Goal: Information Seeking & Learning: Learn about a topic

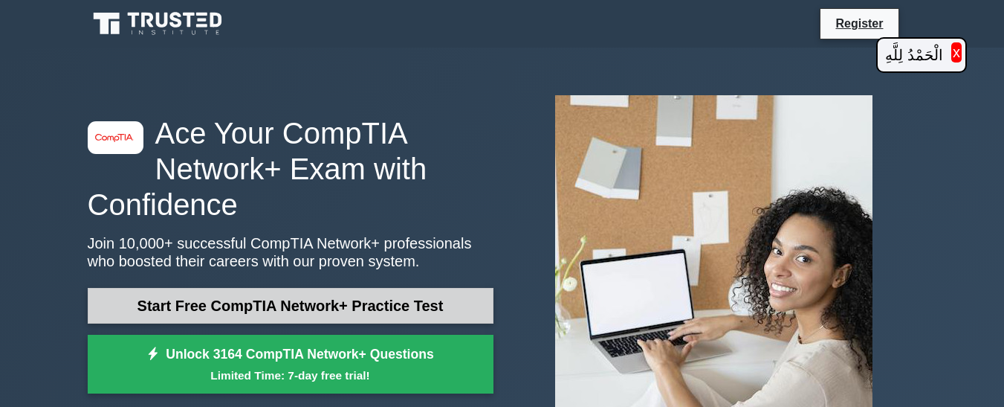
click at [351, 312] on link "Start Free CompTIA Network+ Practice Test" at bounding box center [291, 306] width 406 height 36
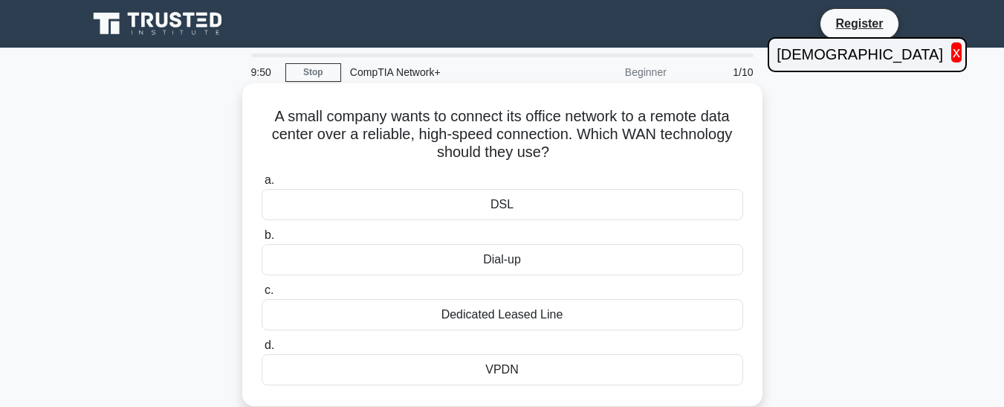
scroll to position [74, 0]
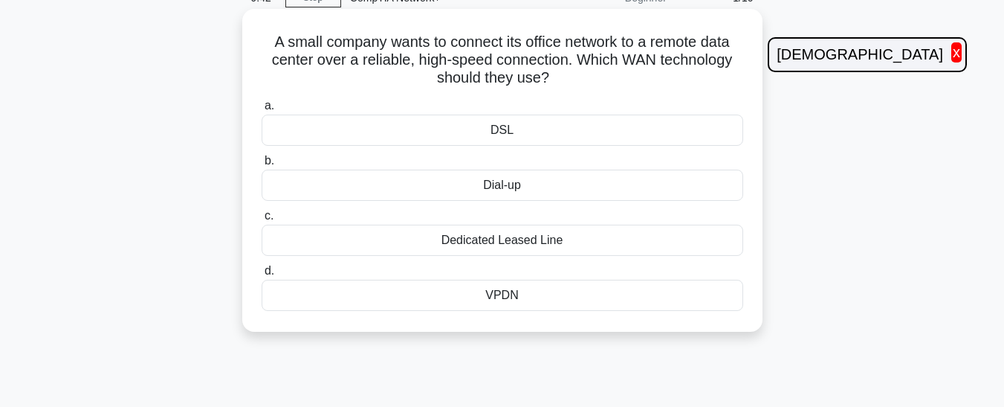
click at [549, 143] on div "DSL" at bounding box center [503, 129] width 482 height 31
click at [262, 111] on input "a. DSL" at bounding box center [262, 106] width 0 height 10
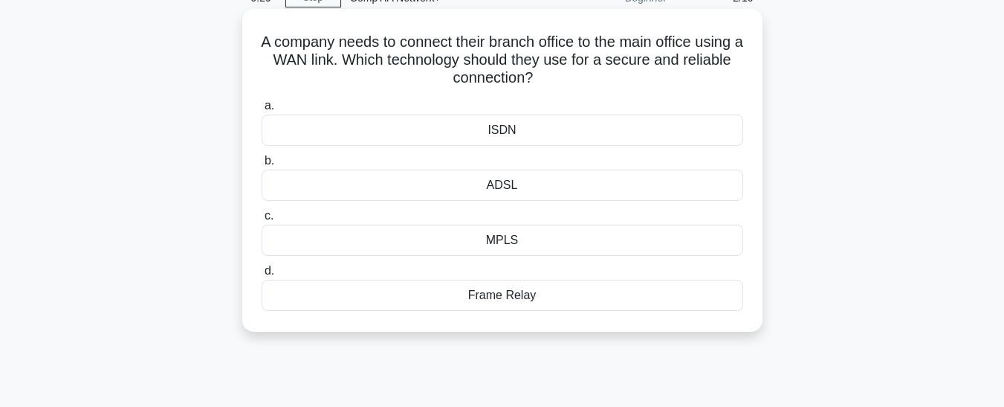
click at [363, 185] on div "ADSL" at bounding box center [503, 184] width 482 height 31
click at [262, 166] on input "b. ADSL" at bounding box center [262, 161] width 0 height 10
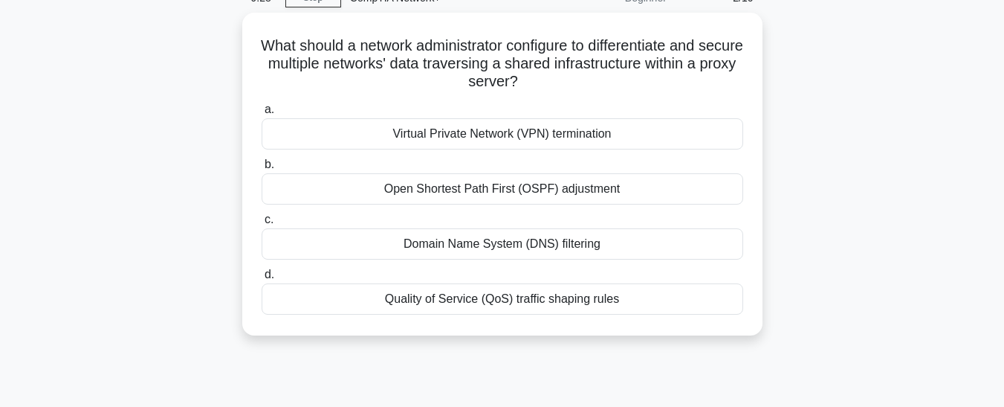
scroll to position [0, 0]
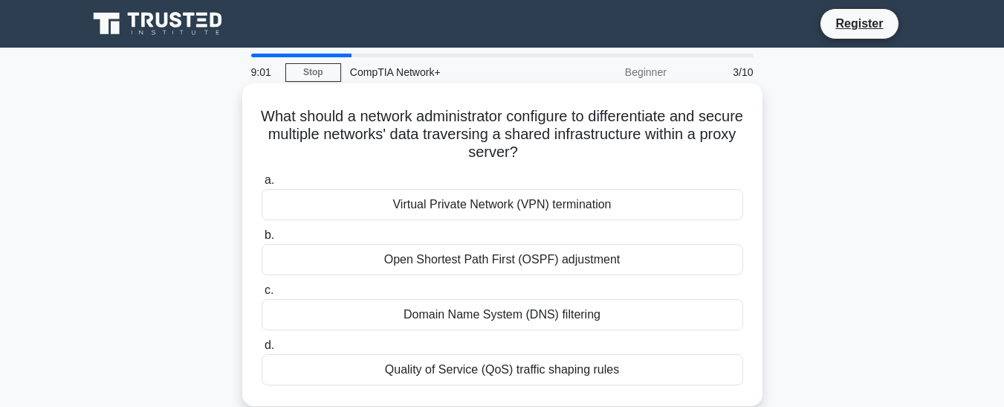
click at [408, 271] on div "Open Shortest Path First (OSPF) adjustment" at bounding box center [503, 259] width 482 height 31
click at [262, 240] on input "b. Open Shortest Path First (OSPF) adjustment" at bounding box center [262, 235] width 0 height 10
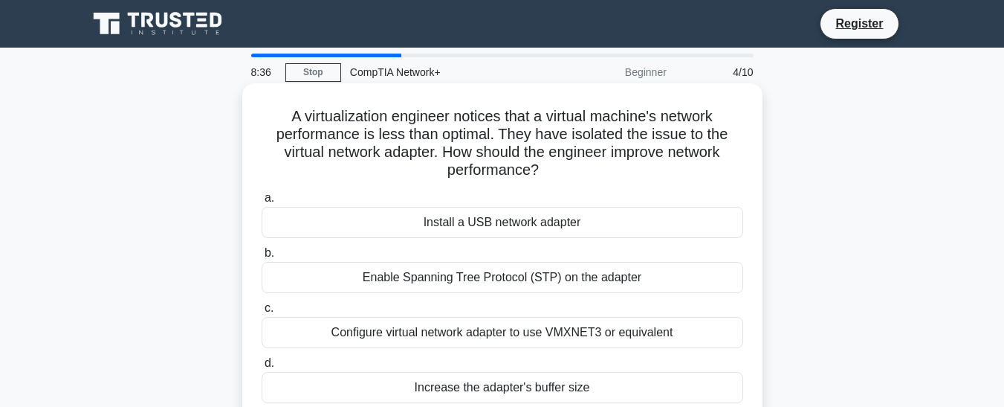
click at [535, 333] on div "Configure virtual network adapter to use VMXNET3 or equivalent" at bounding box center [503, 332] width 482 height 31
click at [262, 313] on input "c. Configure virtual network adapter to use VMXNET3 or equivalent" at bounding box center [262, 308] width 0 height 10
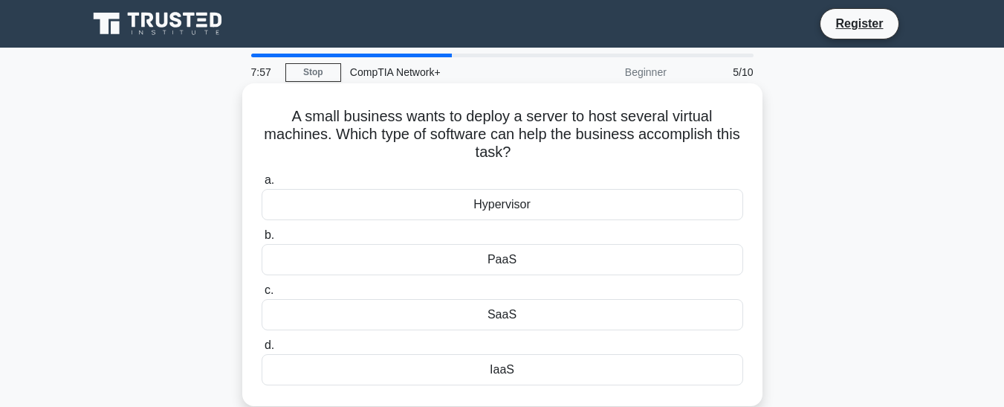
click at [517, 200] on div "Hypervisor" at bounding box center [503, 204] width 482 height 31
click at [262, 185] on input "a. Hypervisor" at bounding box center [262, 180] width 0 height 10
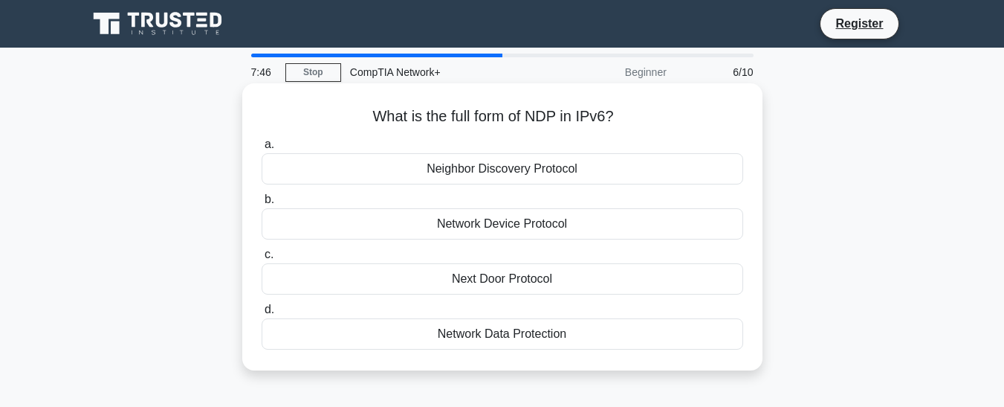
click at [422, 231] on div "Network Device Protocol" at bounding box center [503, 223] width 482 height 31
click at [262, 204] on input "b. Network Device Protocol" at bounding box center [262, 200] width 0 height 10
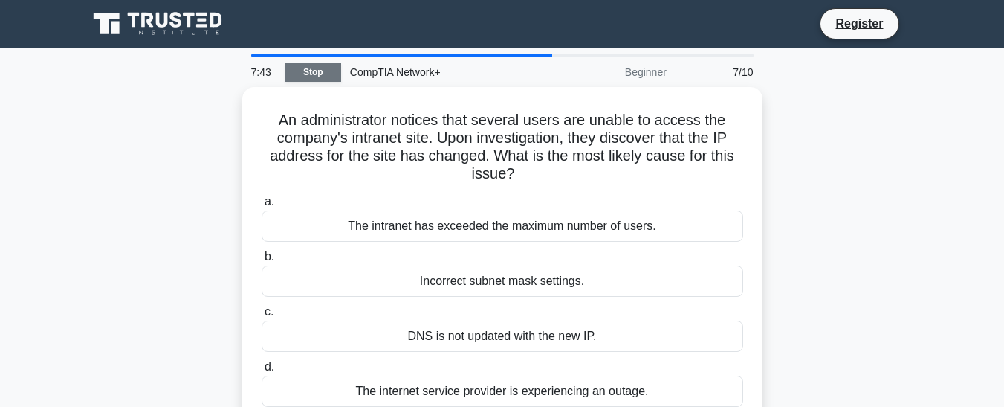
click at [322, 72] on link "Stop" at bounding box center [313, 72] width 56 height 19
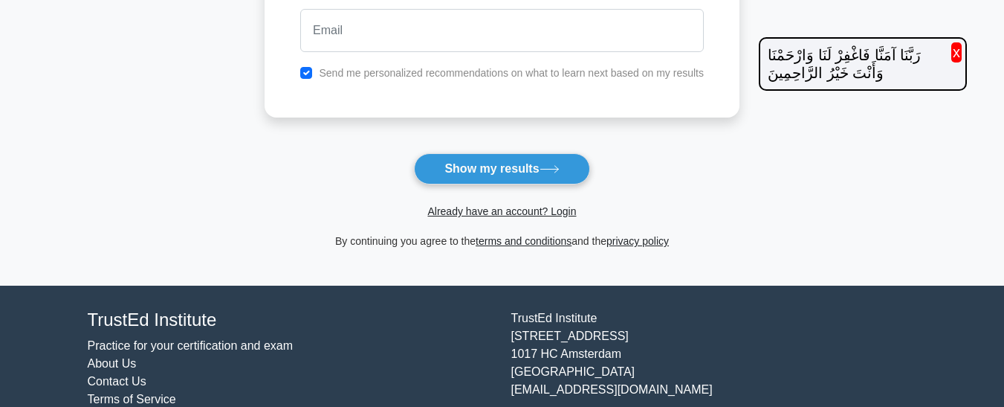
scroll to position [74, 0]
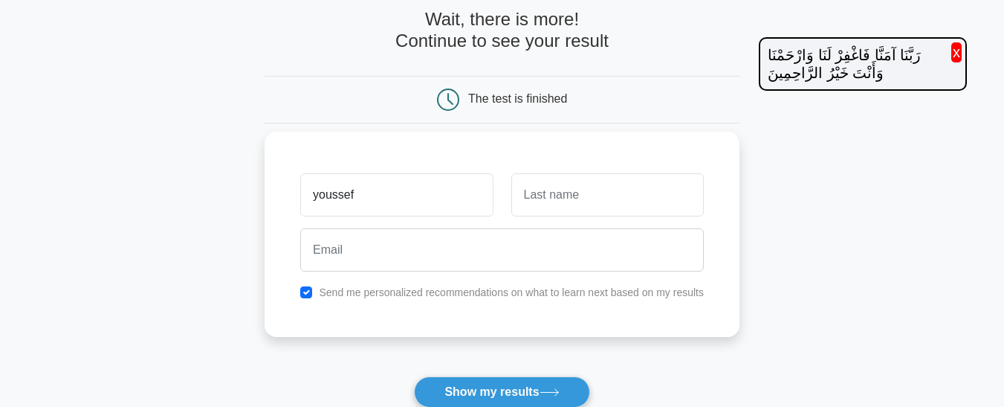
type input "youssef"
click at [414, 376] on button "Show my results" at bounding box center [501, 391] width 175 height 31
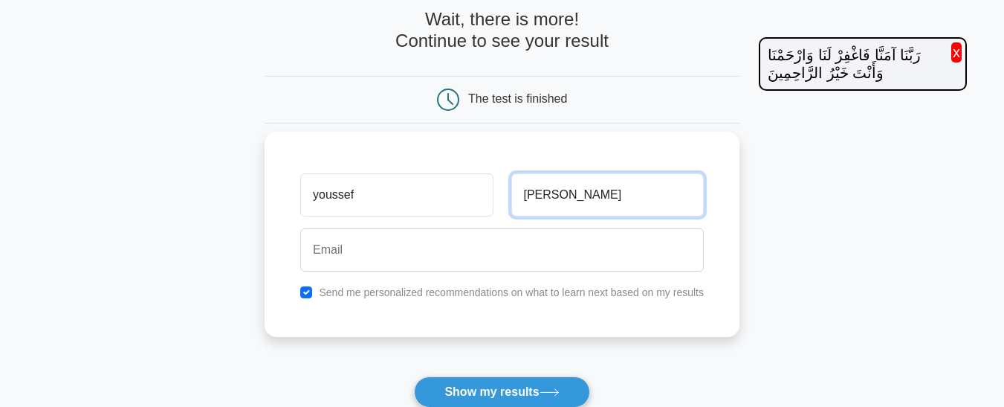
type input "[PERSON_NAME]"
click at [414, 376] on button "Show my results" at bounding box center [501, 391] width 175 height 31
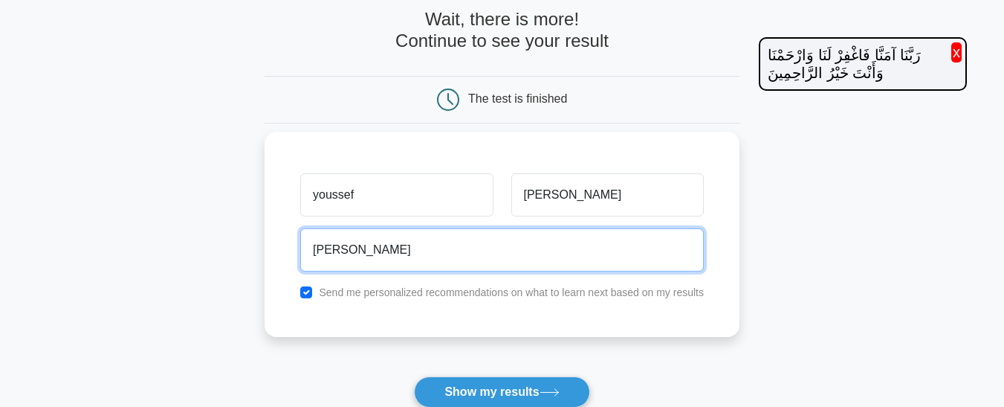
type input "[EMAIL_ADDRESS][DOMAIN_NAME]"
click at [414, 376] on button "Show my results" at bounding box center [501, 391] width 175 height 31
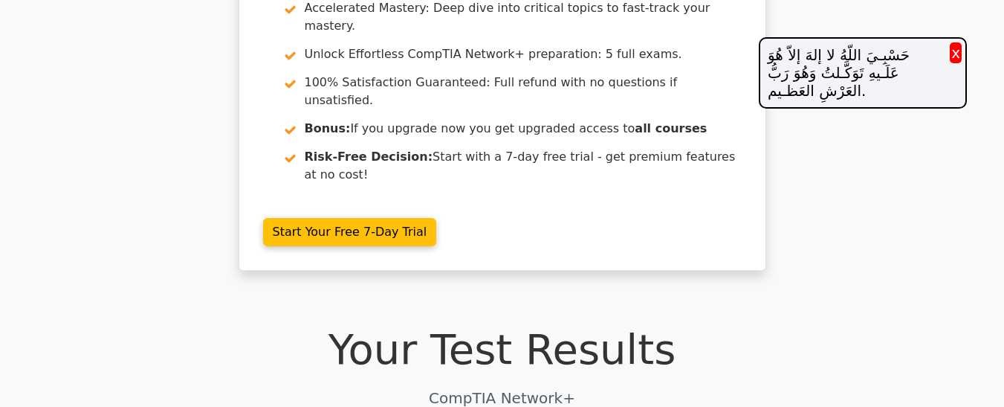
scroll to position [446, 0]
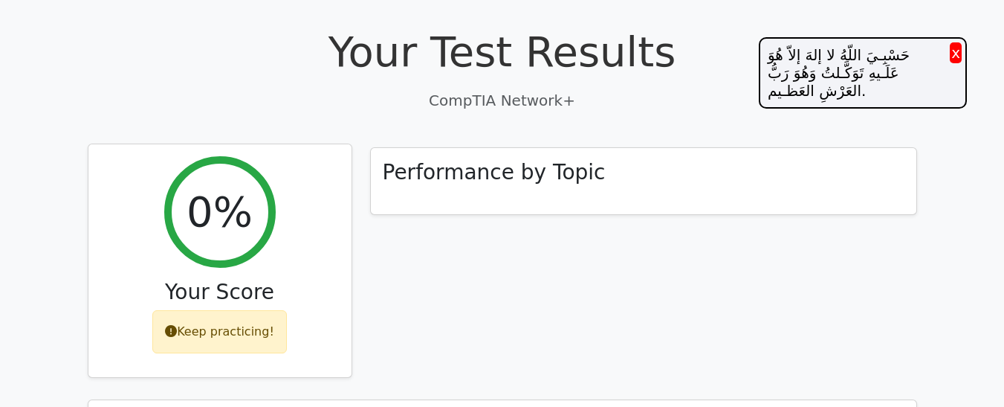
click at [237, 310] on div "Keep practicing!" at bounding box center [219, 331] width 135 height 43
click at [210, 187] on h2 "0%" at bounding box center [220, 212] width 66 height 50
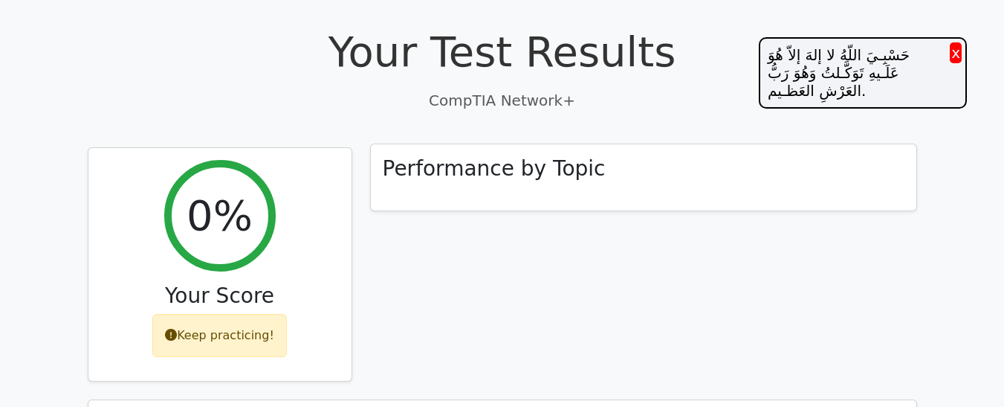
click at [461, 144] on div "Performance by Topic" at bounding box center [644, 177] width 546 height 67
drag, startPoint x: 960, startPoint y: 51, endPoint x: 919, endPoint y: 74, distance: 47.3
click at [960, 50] on button "x" at bounding box center [956, 52] width 12 height 21
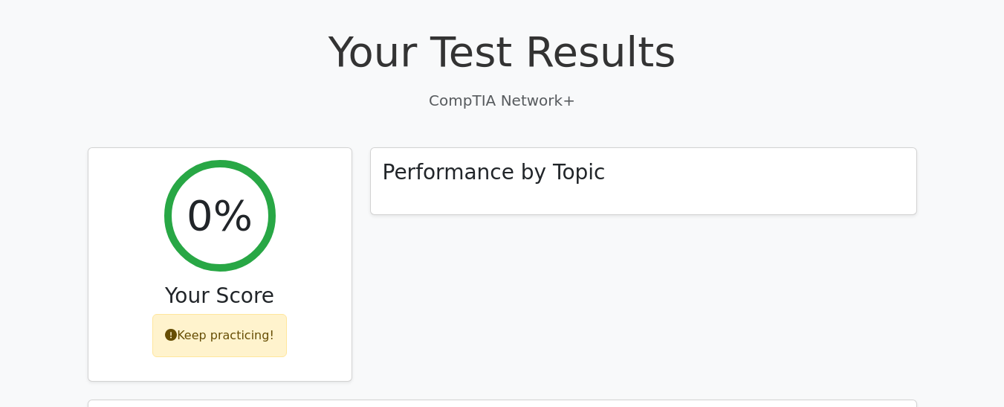
scroll to position [595, 0]
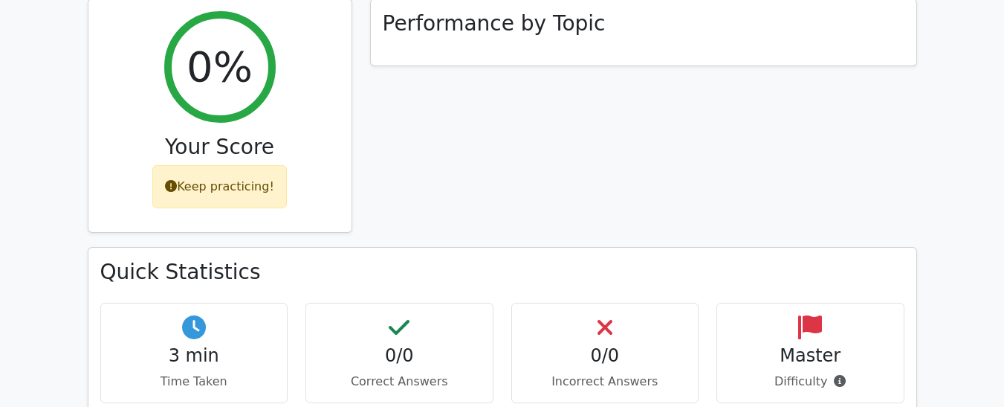
click at [247, 372] on p "Time Taken" at bounding box center [194, 381] width 163 height 18
click at [624, 372] on p "Incorrect Answers" at bounding box center [605, 381] width 163 height 18
click at [378, 303] on div "0/0 Correct Answers" at bounding box center [399, 353] width 188 height 100
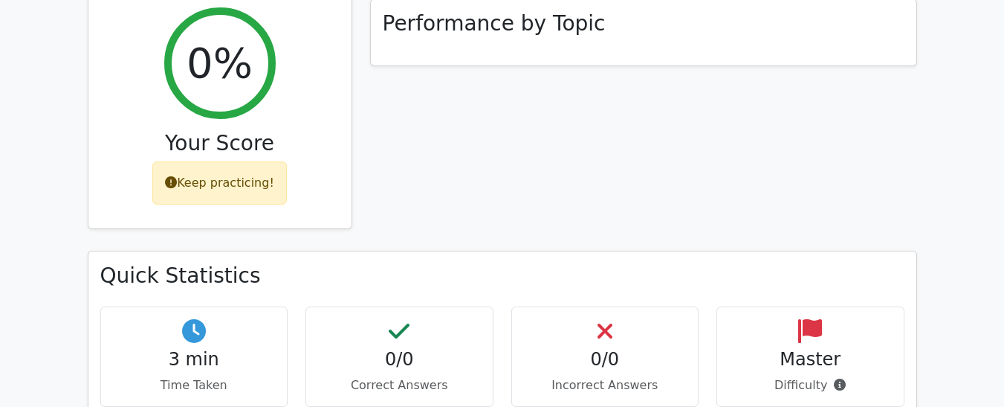
click at [240, 161] on div "Keep practicing!" at bounding box center [219, 182] width 135 height 43
